Goal: Download file/media

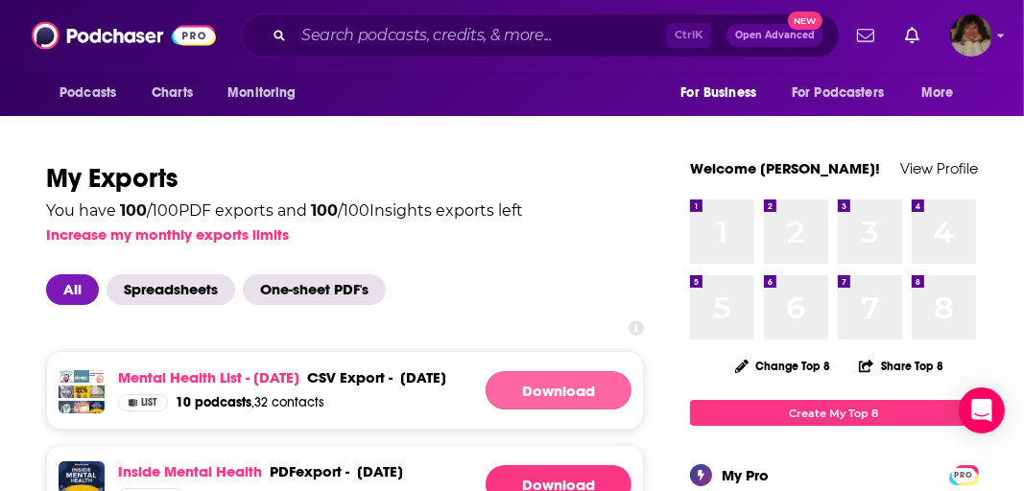
click at [544, 402] on link "Download" at bounding box center [559, 390] width 146 height 38
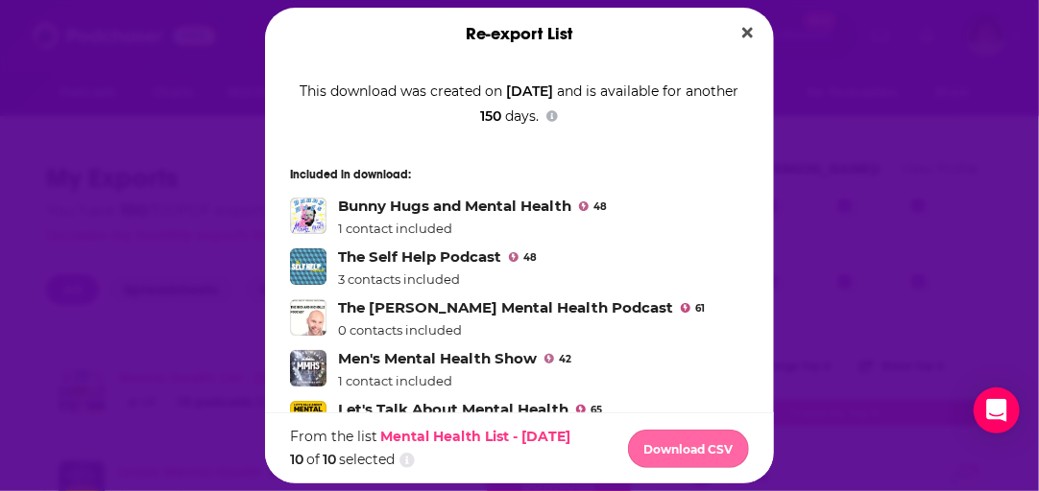
click at [675, 452] on button "Download CSV" at bounding box center [688, 449] width 121 height 38
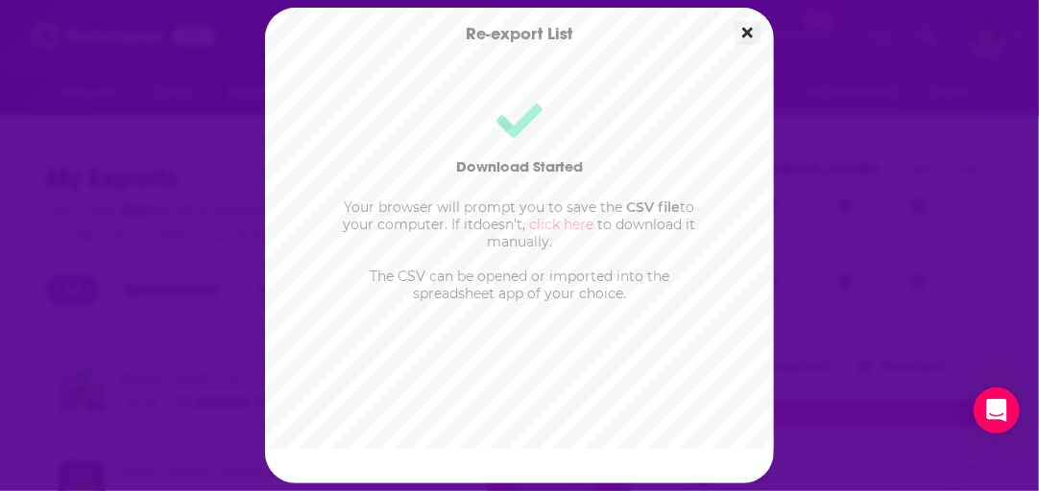
click at [748, 35] on icon "Close" at bounding box center [747, 33] width 11 height 11
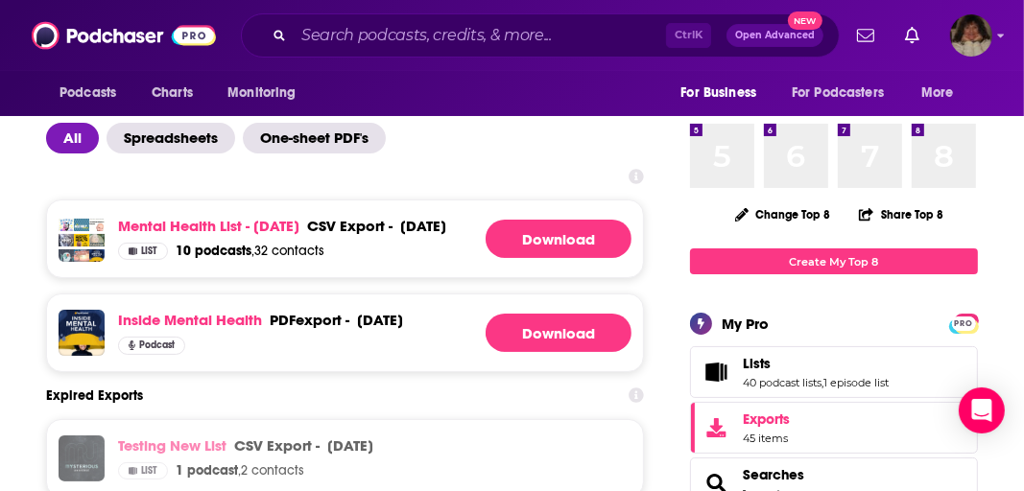
scroll to position [154, 0]
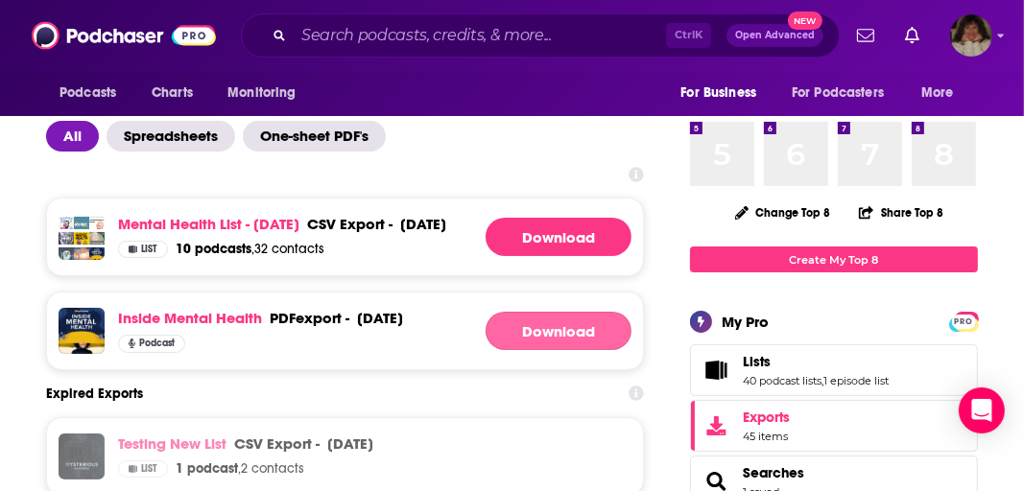
click at [538, 350] on link "Download" at bounding box center [559, 331] width 146 height 38
click at [538, 350] on link at bounding box center [559, 331] width 146 height 38
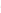
scroll to position [512, 0]
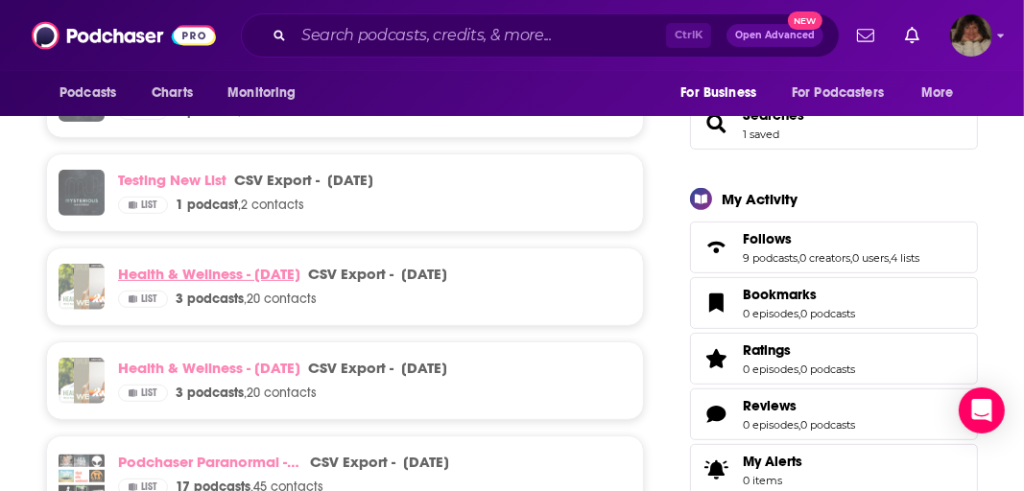
click at [235, 283] on link "Health & Wellness - [DATE]" at bounding box center [209, 274] width 182 height 18
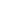
scroll to position [0, 107]
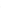
scroll to position [1086, 107]
